Goal: Register for event/course

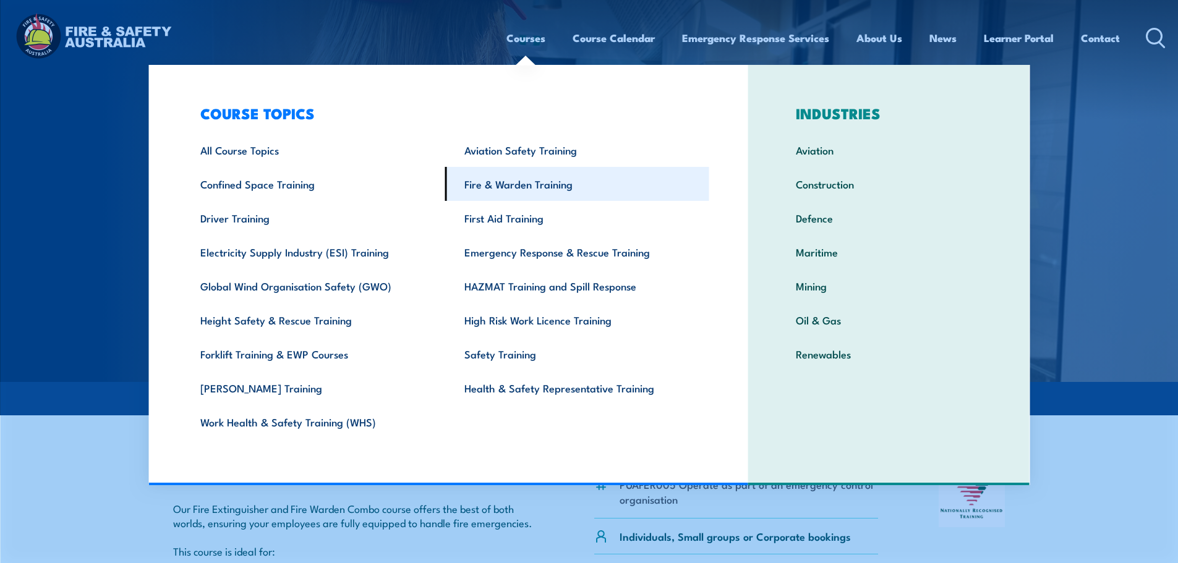
click at [491, 181] on link "Fire & Warden Training" at bounding box center [577, 184] width 264 height 34
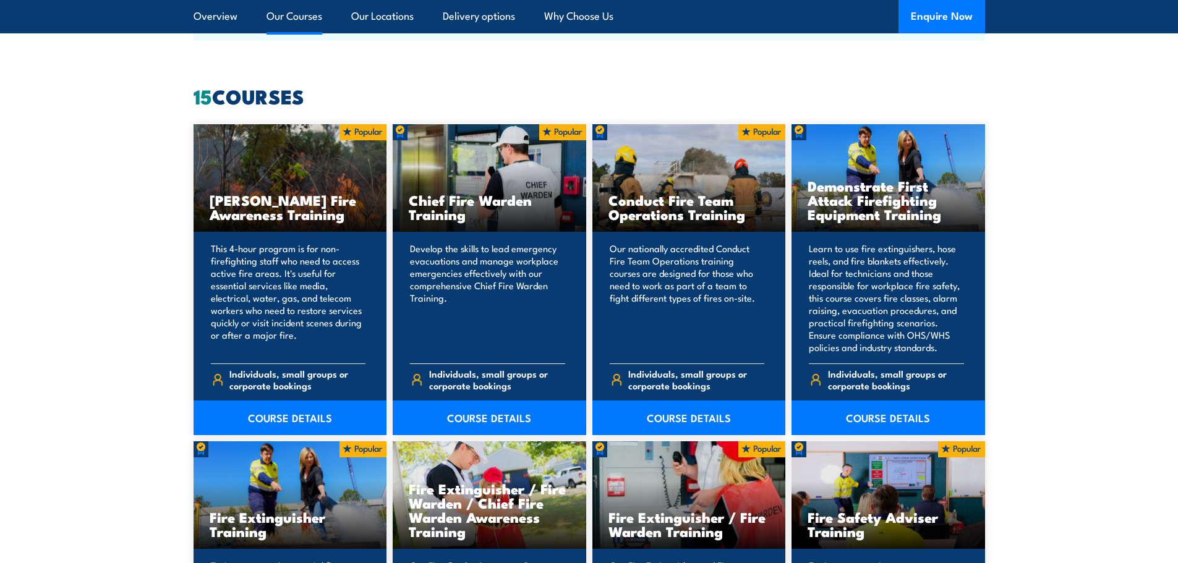
scroll to position [989, 0]
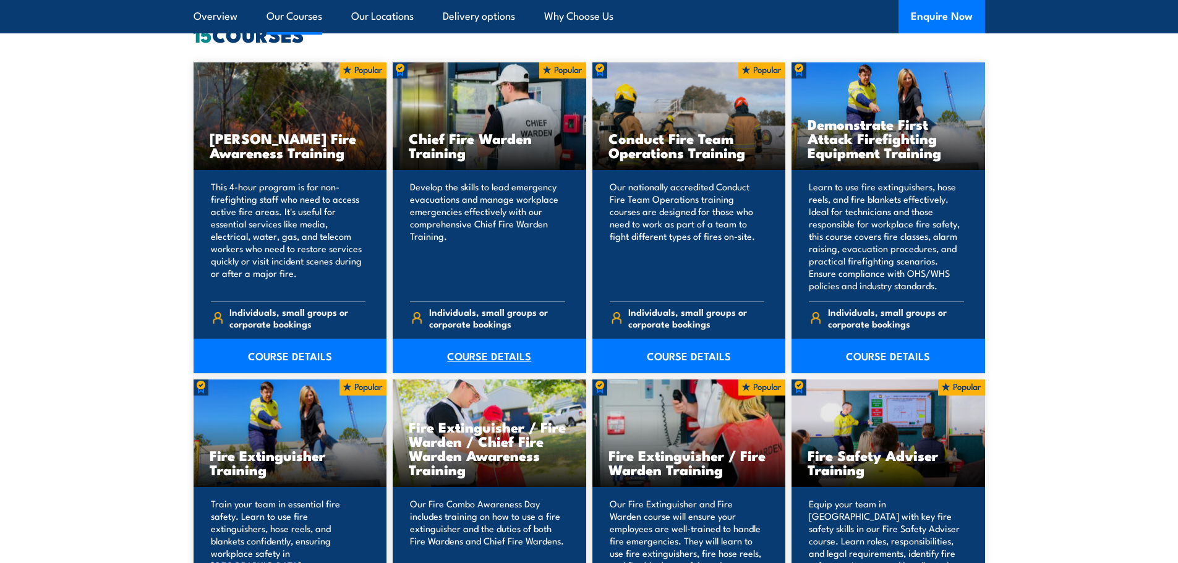
click at [470, 354] on link "COURSE DETAILS" at bounding box center [490, 356] width 194 height 35
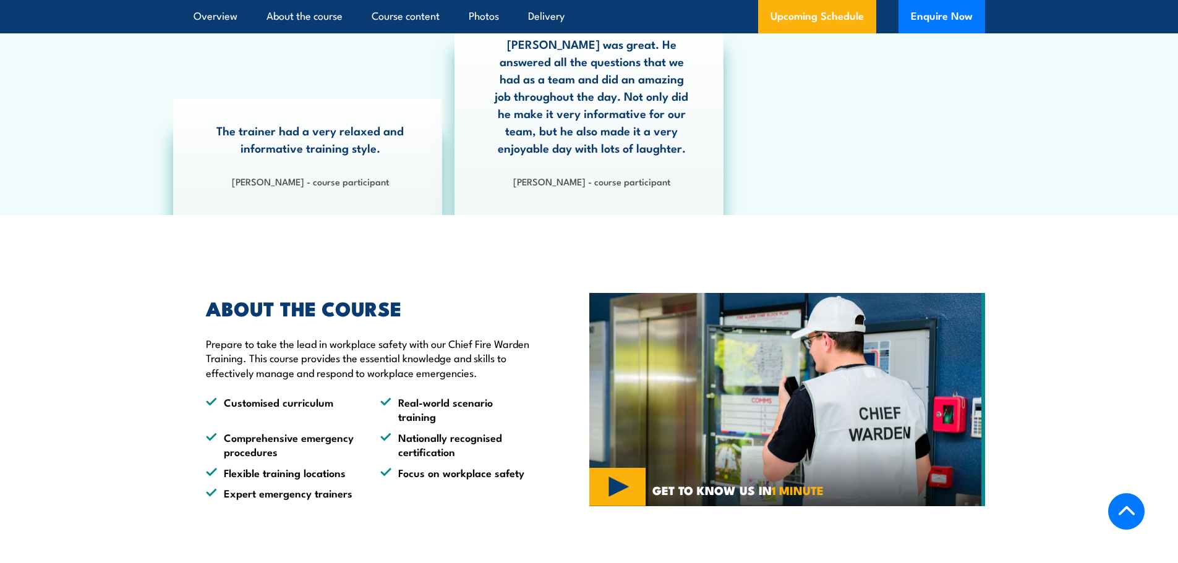
scroll to position [371, 0]
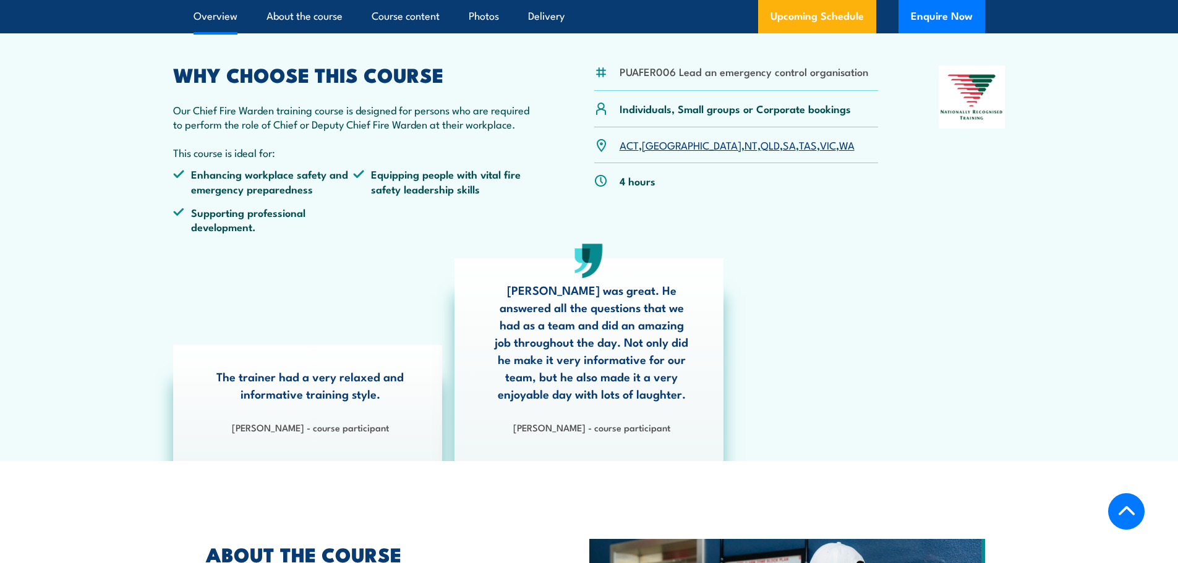
click at [820, 147] on link "VIC" at bounding box center [828, 144] width 16 height 15
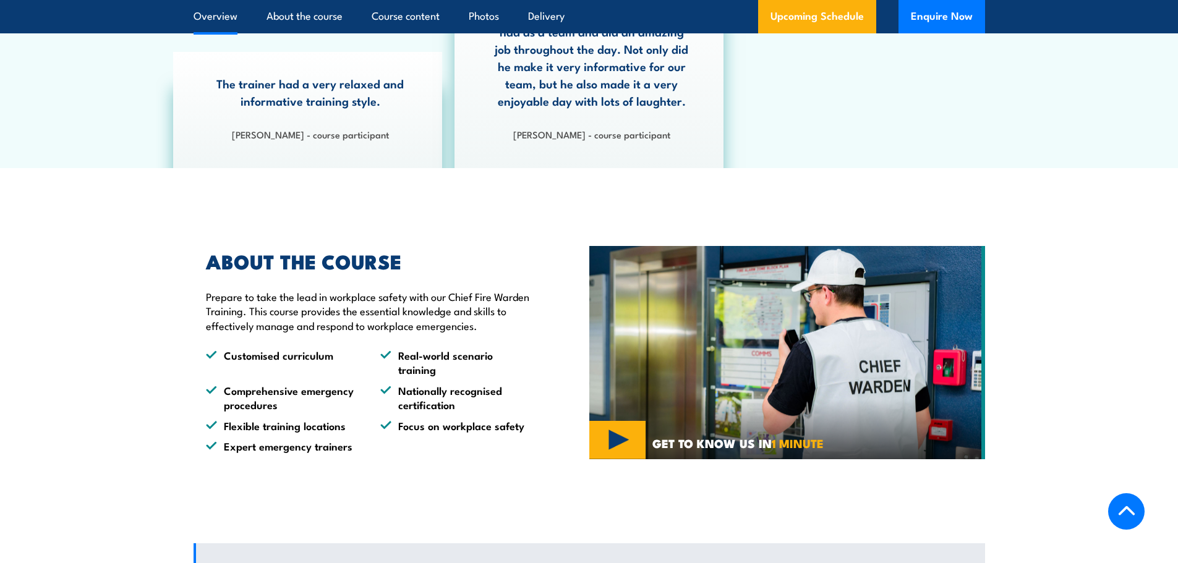
scroll to position [412, 0]
